Goal: Transaction & Acquisition: Download file/media

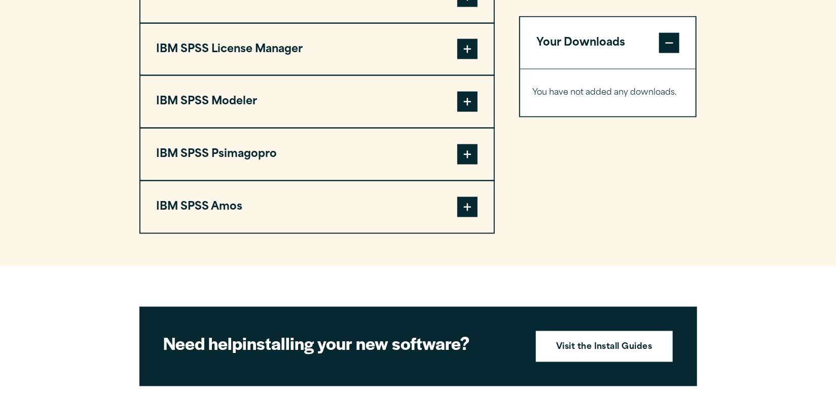
click at [369, 151] on button "IBM SPSS Psimagopro" at bounding box center [316, 155] width 353 height 52
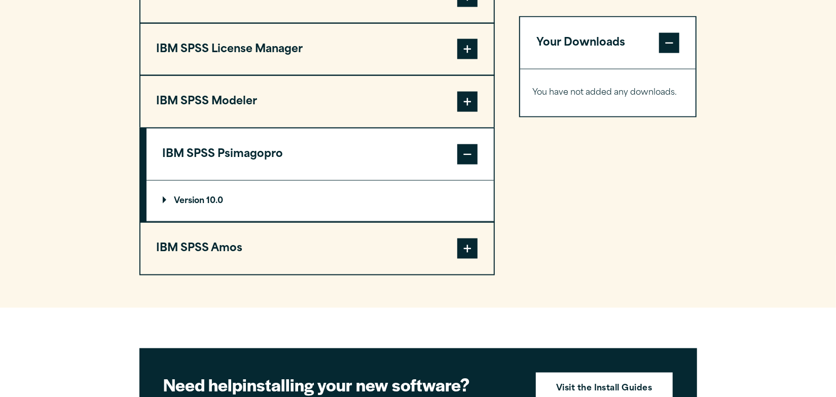
click at [181, 193] on summary "Version 10.0" at bounding box center [319, 201] width 347 height 41
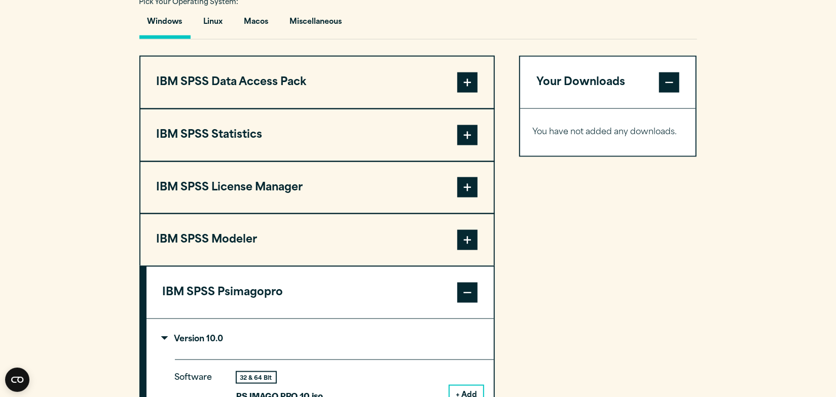
scroll to position [811, 0]
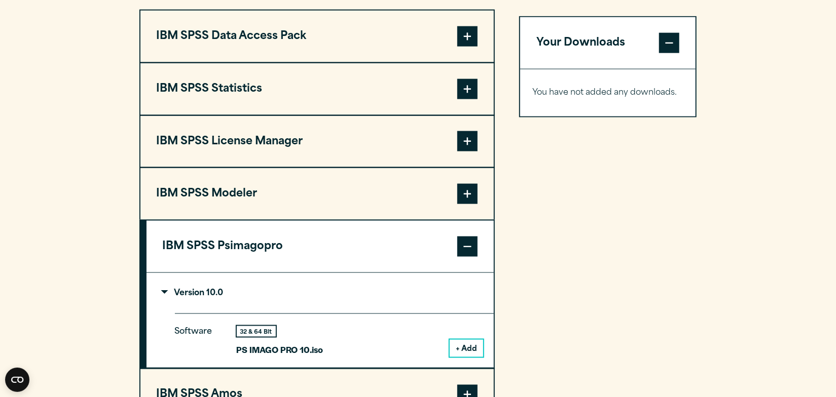
click at [461, 351] on button "+ Add" at bounding box center [466, 348] width 33 height 17
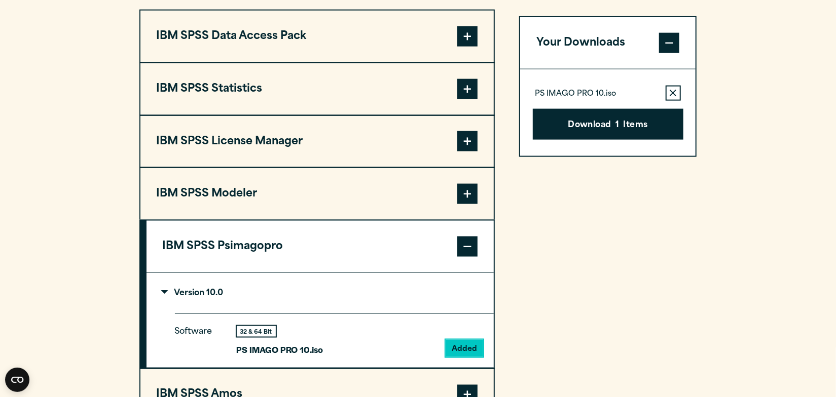
click at [617, 127] on span "1" at bounding box center [617, 125] width 4 height 13
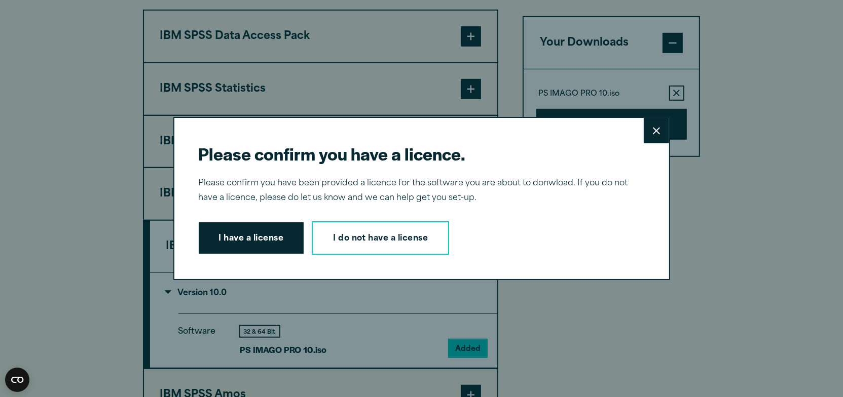
click at [277, 235] on button "I have a license" at bounding box center [251, 237] width 105 height 31
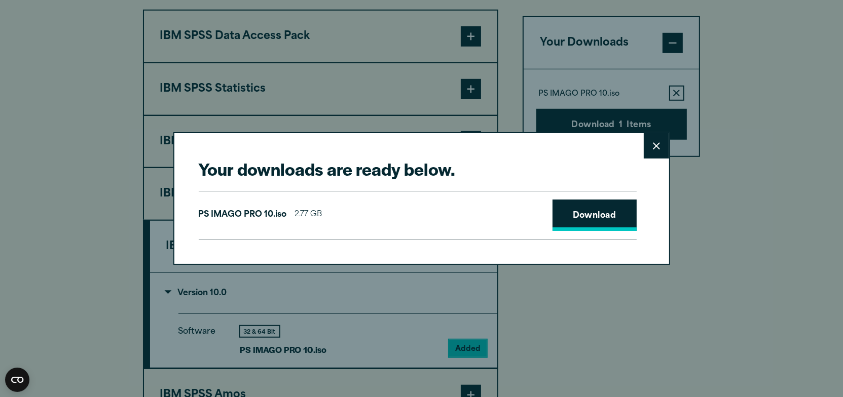
click at [589, 219] on link "Download" at bounding box center [594, 215] width 84 height 31
click at [652, 154] on button "Close" at bounding box center [656, 145] width 25 height 25
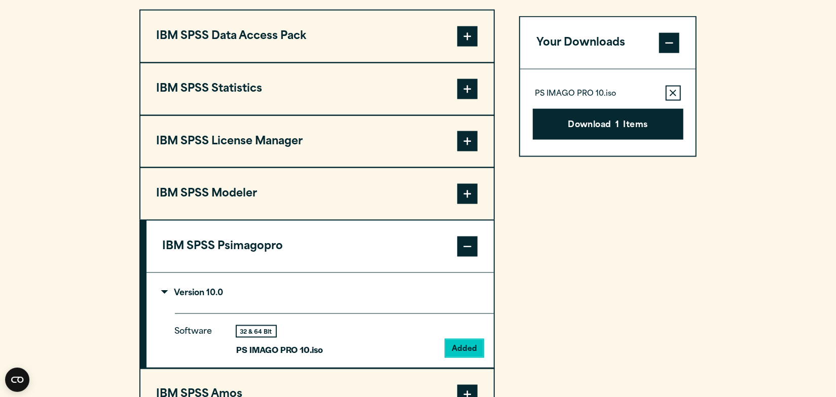
click at [261, 89] on button "IBM SPSS Statistics" at bounding box center [316, 89] width 353 height 52
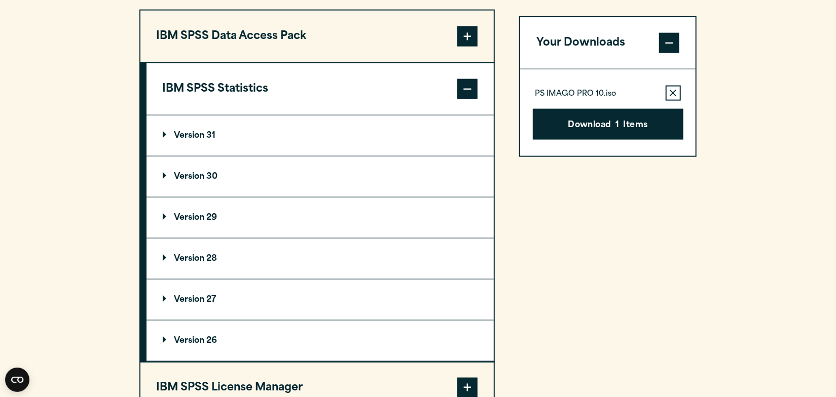
click at [207, 337] on p "Version 26" at bounding box center [190, 341] width 55 height 8
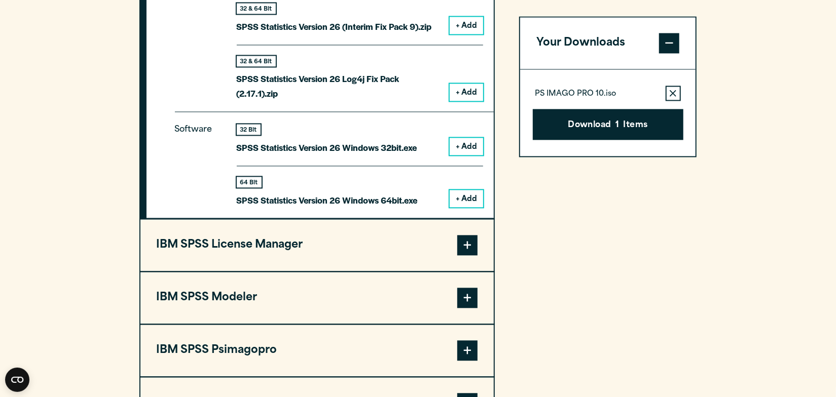
scroll to position [1364, 0]
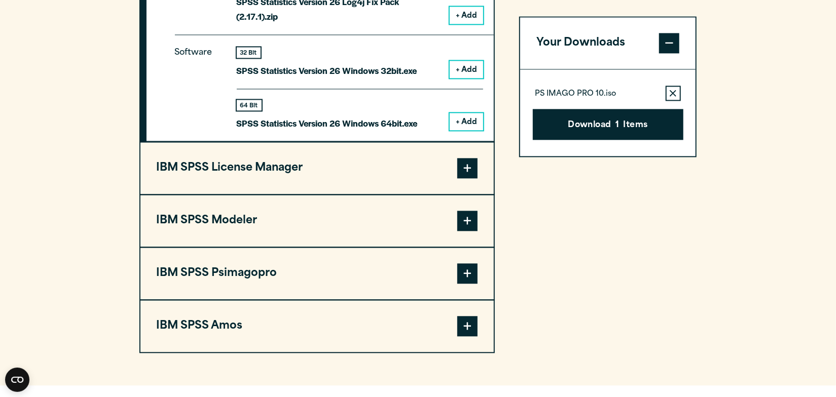
click at [355, 157] on button "IBM SPSS License Manager" at bounding box center [316, 168] width 353 height 52
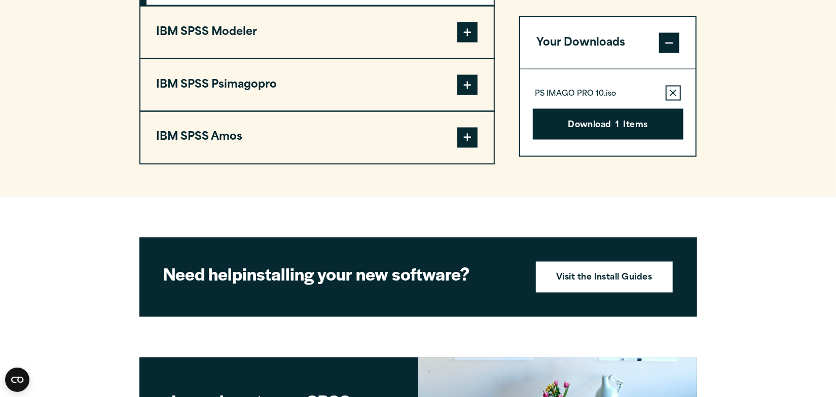
scroll to position [881, 0]
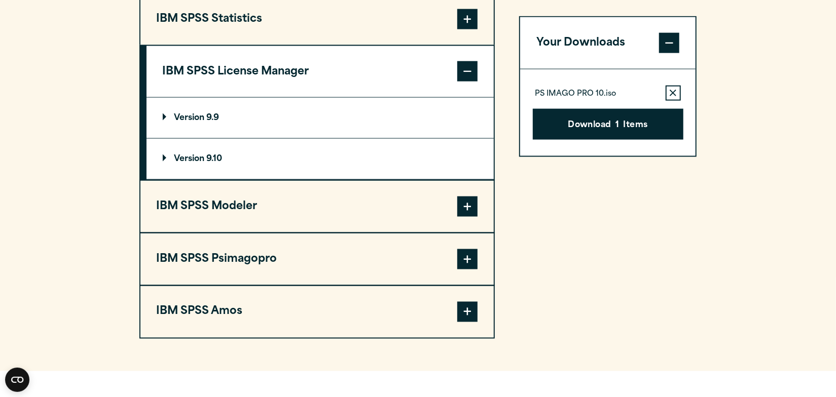
drag, startPoint x: 343, startPoint y: 66, endPoint x: 195, endPoint y: 62, distance: 148.0
click at [210, 64] on button "IBM SPSS License Manager" at bounding box center [319, 72] width 347 height 52
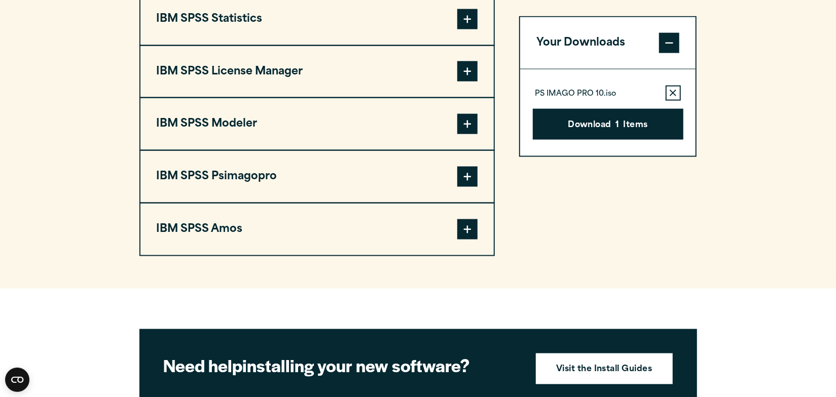
click at [213, 62] on button "IBM SPSS License Manager" at bounding box center [316, 72] width 353 height 52
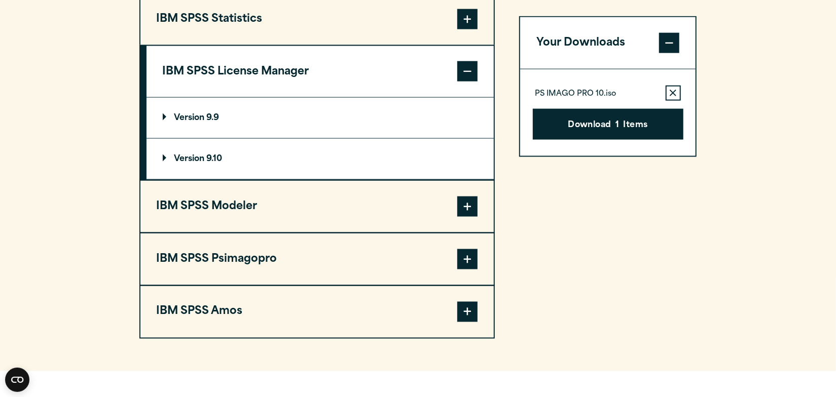
drag, startPoint x: 151, startPoint y: 62, endPoint x: 202, endPoint y: 74, distance: 53.0
click at [202, 74] on button "IBM SPSS License Manager" at bounding box center [319, 72] width 347 height 52
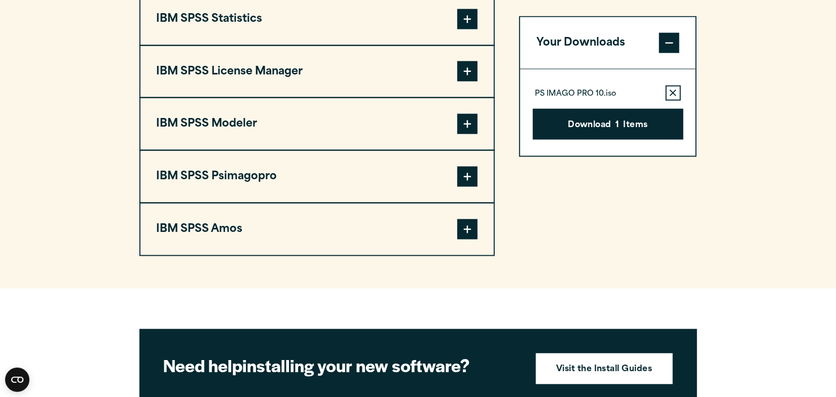
click at [206, 71] on button "IBM SPSS License Manager" at bounding box center [316, 72] width 353 height 52
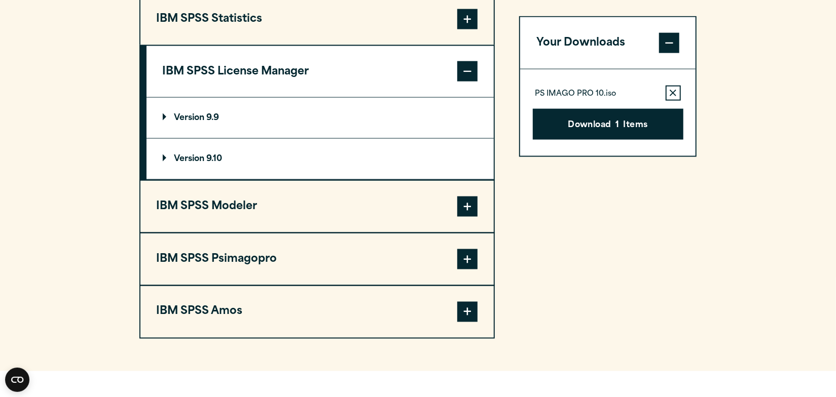
click at [353, 117] on summary "Version 9.9" at bounding box center [319, 118] width 347 height 41
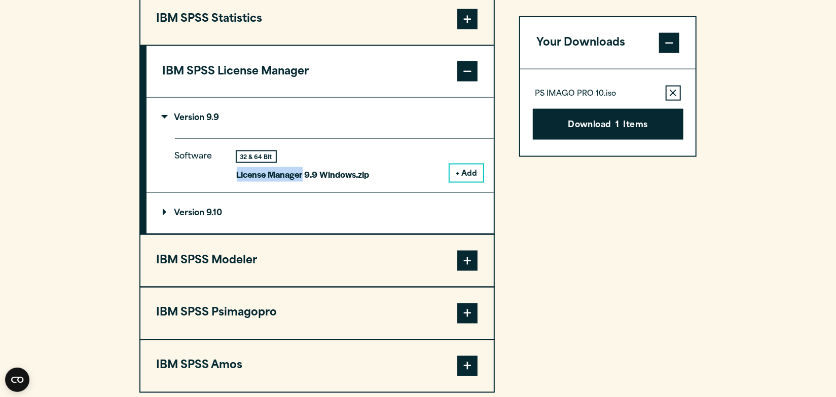
drag, startPoint x: 238, startPoint y: 171, endPoint x: 302, endPoint y: 183, distance: 64.5
click at [302, 183] on div "Software 32 & 64 Bit License Manager 9.9 Windows.zip + Add" at bounding box center [334, 165] width 319 height 54
copy p "License Manager"
